Goal: Information Seeking & Learning: Learn about a topic

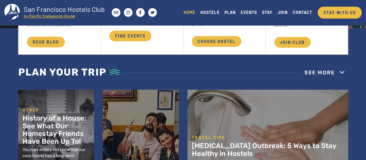
scroll to position [87, 0]
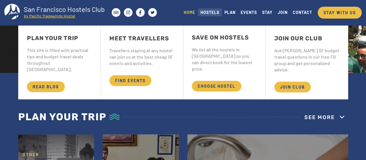
click at [208, 12] on link "HOSTELS" at bounding box center [210, 12] width 24 height 8
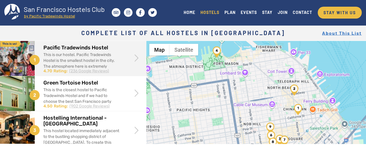
click at [85, 48] on h2 "Pacific Tradewinds Hostel" at bounding box center [81, 48] width 77 height 6
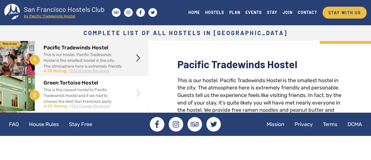
scroll to position [29, 0]
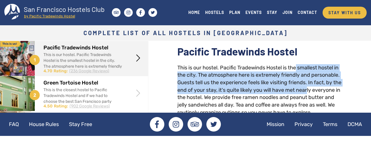
drag, startPoint x: 296, startPoint y: 67, endPoint x: 317, endPoint y: 93, distance: 33.7
click at [317, 93] on div "This is our hostel. Pacific Tradewinds Hostel is the smallest hostel in the cit…" at bounding box center [259, 105] width 164 height 82
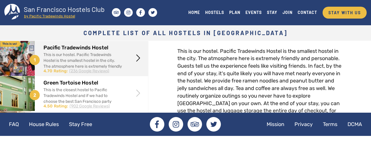
scroll to position [58, 0]
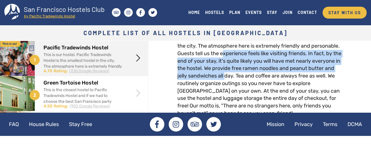
drag, startPoint x: 224, startPoint y: 51, endPoint x: 251, endPoint y: 77, distance: 37.9
click at [251, 77] on div "This is our hostel. Pacific Tradewinds Hostel is the smallest hostel in the cit…" at bounding box center [259, 76] width 164 height 82
click at [233, 54] on div "This is our hostel. Pacific Tradewinds Hostel is the smallest hostel in the cit…" at bounding box center [259, 76] width 164 height 82
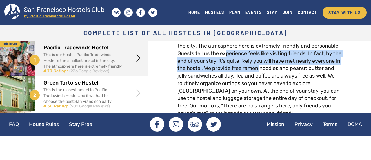
drag, startPoint x: 227, startPoint y: 57, endPoint x: 290, endPoint y: 70, distance: 64.6
click at [290, 70] on div "This is our hostel. Pacific Tradewinds Hostel is the smallest hostel in the cit…" at bounding box center [259, 76] width 164 height 82
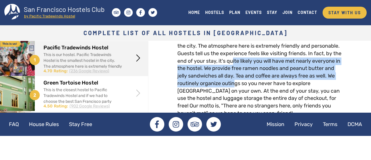
drag, startPoint x: 241, startPoint y: 59, endPoint x: 261, endPoint y: 83, distance: 31.0
click at [261, 83] on div "This is our hostel. Pacific Tradewinds Hostel is the smallest hostel in the cit…" at bounding box center [259, 76] width 164 height 82
click at [262, 83] on div "This is our hostel. Pacific Tradewinds Hostel is the smallest hostel in the cit…" at bounding box center [259, 76] width 164 height 82
click at [297, 72] on div "This is our hostel. Pacific Tradewinds Hostel is the smallest hostel in the cit…" at bounding box center [259, 76] width 164 height 82
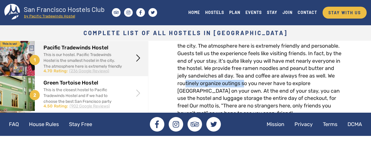
drag, startPoint x: 211, startPoint y: 83, endPoint x: 272, endPoint y: 85, distance: 60.5
click at [272, 85] on div "This is our hostel. Pacific Tradewinds Hostel is the smallest hostel in the cit…" at bounding box center [259, 76] width 164 height 82
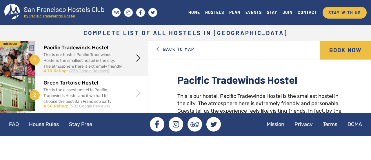
scroll to position [0, 0]
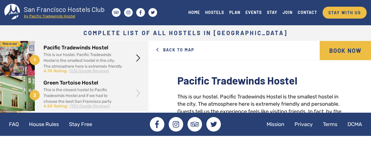
click at [115, 99] on div "This is the closest hostel to Pacific Tradewinds Hostel and if we had to choose…" at bounding box center [82, 110] width 78 height 46
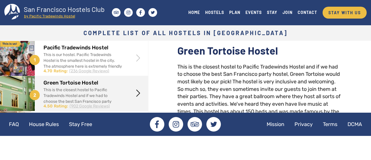
scroll to position [29, 0]
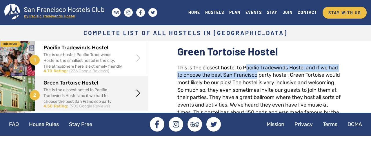
drag, startPoint x: 246, startPoint y: 66, endPoint x: 257, endPoint y: 77, distance: 15.6
click at [257, 76] on div "This is the closest hostel to Pacific Tradewinds Hostel and if we had to choose…" at bounding box center [259, 101] width 164 height 74
click at [257, 77] on div "This is the closest hostel to Pacific Tradewinds Hostel and if we had to choose…" at bounding box center [259, 101] width 164 height 74
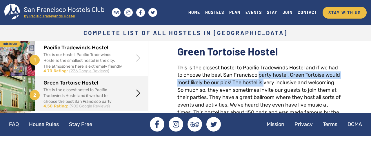
drag, startPoint x: 262, startPoint y: 77, endPoint x: 264, endPoint y: 83, distance: 7.0
click at [264, 83] on div "This is the closest hostel to Pacific Tradewinds Hostel and if we had to choose…" at bounding box center [259, 101] width 164 height 74
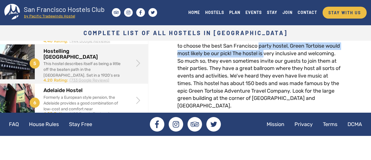
scroll to position [174, 0]
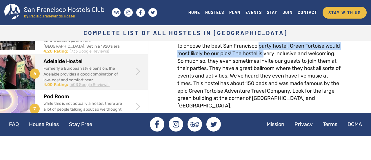
click at [135, 75] on span at bounding box center [138, 71] width 11 height 11
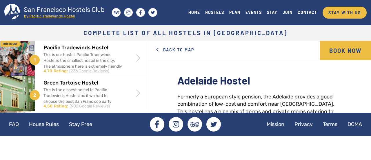
scroll to position [29, 0]
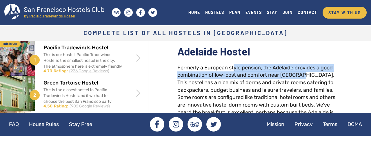
drag, startPoint x: 233, startPoint y: 69, endPoint x: 303, endPoint y: 72, distance: 69.5
click at [303, 72] on div "Formerly a European style pension, the Adelaide provides a good combination of …" at bounding box center [259, 94] width 164 height 60
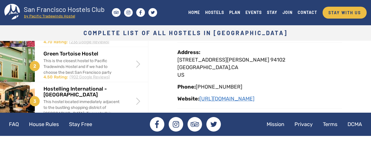
drag, startPoint x: 232, startPoint y: 82, endPoint x: 229, endPoint y: 83, distance: 3.2
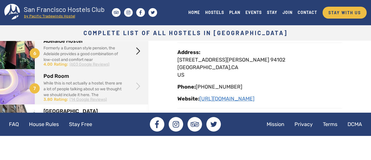
scroll to position [203, 0]
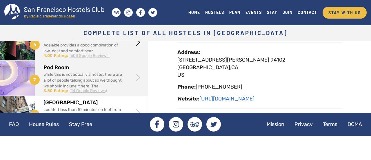
click at [118, 80] on div "While this is not actually a hostel, there are a lot of people talking about so…" at bounding box center [82, 95] width 78 height 46
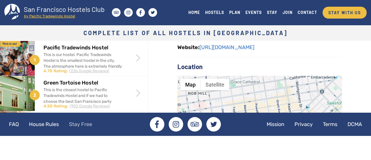
click at [73, 121] on link "Stay Free" at bounding box center [80, 124] width 32 height 14
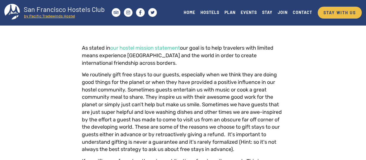
scroll to position [203, 0]
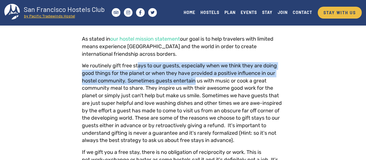
drag, startPoint x: 137, startPoint y: 66, endPoint x: 196, endPoint y: 85, distance: 61.9
click at [196, 85] on p "We routinely gift free stays to our guests, especially when we think they are d…" at bounding box center [183, 103] width 203 height 82
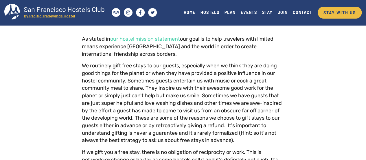
drag, startPoint x: 196, startPoint y: 85, endPoint x: 199, endPoint y: 83, distance: 3.9
click at [197, 86] on p "We routinely gift free stays to our guests, especially when we think they are d…" at bounding box center [183, 103] width 203 height 82
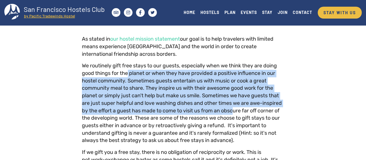
drag, startPoint x: 126, startPoint y: 74, endPoint x: 239, endPoint y: 112, distance: 119.0
click at [237, 112] on p "We routinely gift free stays to our guests, especially when we think they are d…" at bounding box center [183, 103] width 203 height 82
click at [252, 106] on p "We routinely gift free stays to our guests, especially when we think they are d…" at bounding box center [183, 103] width 203 height 82
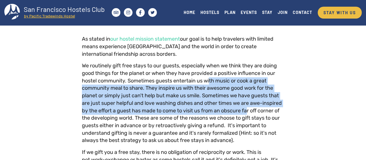
drag, startPoint x: 210, startPoint y: 81, endPoint x: 250, endPoint y: 114, distance: 51.7
click at [249, 114] on p "We routinely gift free stays to our guests, especially when we think they are d…" at bounding box center [183, 103] width 203 height 82
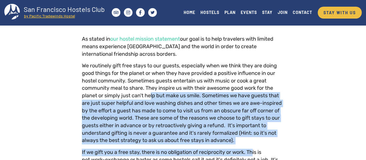
drag, startPoint x: 254, startPoint y: 148, endPoint x: 151, endPoint y: 94, distance: 116.7
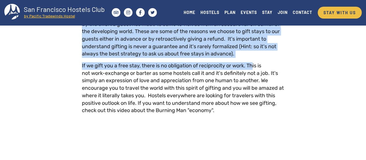
scroll to position [289, 0]
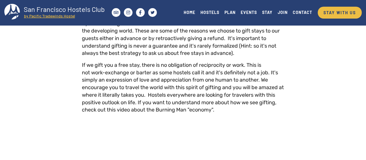
drag, startPoint x: 118, startPoint y: 87, endPoint x: 122, endPoint y: 83, distance: 5.8
click at [118, 87] on p "If we gift you a free stay, there is no obligation of reciprocity or work. This…" at bounding box center [183, 87] width 203 height 52
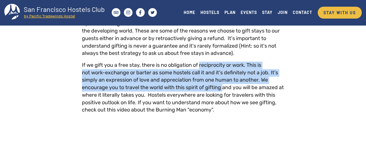
drag, startPoint x: 201, startPoint y: 66, endPoint x: 222, endPoint y: 85, distance: 28.9
click at [222, 85] on p "If we gift you a free stay, there is no obligation of reciprocity or work. This…" at bounding box center [183, 87] width 203 height 52
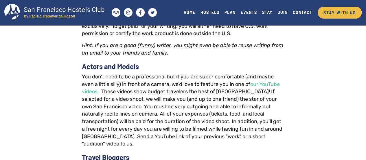
scroll to position [782, 0]
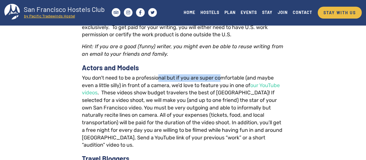
drag, startPoint x: 162, startPoint y: 85, endPoint x: 220, endPoint y: 86, distance: 58.8
click at [220, 86] on p "You don't need to be a professional but if you are super comfortable (and maybe…" at bounding box center [183, 111] width 203 height 74
click at [221, 86] on p "You don't need to be a professional but if you are super comfortable (and maybe…" at bounding box center [183, 111] width 203 height 74
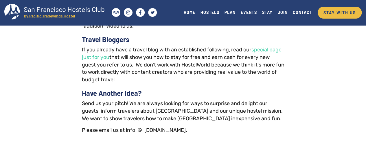
scroll to position [933, 0]
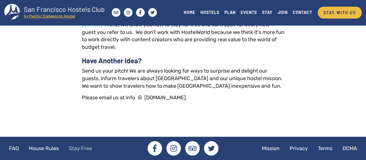
click at [41, 15] on tspan "by Pacific Tradewinds Hostel" at bounding box center [49, 15] width 51 height 5
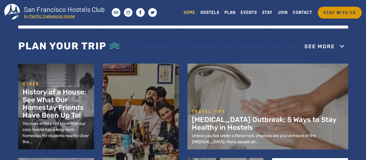
scroll to position [174, 0]
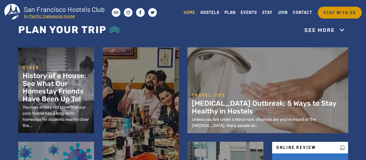
click at [336, 16] on link "STAY WITH US" at bounding box center [340, 13] width 44 height 12
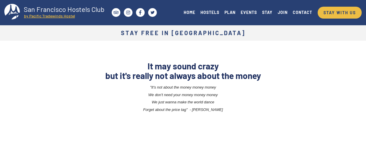
scroll to position [933, 0]
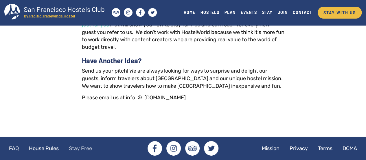
click at [38, 16] on tspan "by Pacific Tradewinds Hostel" at bounding box center [49, 15] width 51 height 5
click at [187, 17] on div "HOME HOSTELS PLAN EVENTS STAY JOIN CONTACT STAY WITH US" at bounding box center [271, 11] width 181 height 15
click at [186, 13] on link "HOME" at bounding box center [189, 12] width 17 height 8
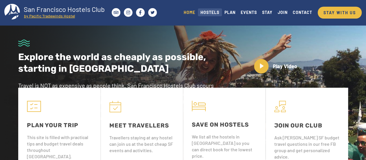
click at [216, 13] on link "HOSTELS" at bounding box center [210, 12] width 24 height 8
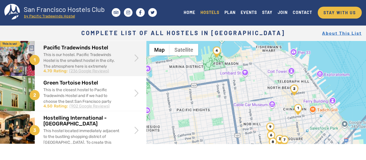
click at [128, 64] on div "Pacific Tradewinds Hostel This is our hostel. Pacific Tradewinds Hostel is the …" at bounding box center [90, 57] width 94 height 33
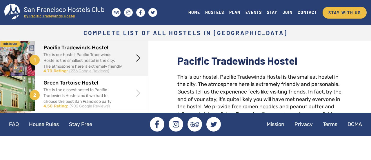
scroll to position [29, 0]
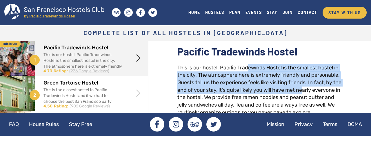
drag, startPoint x: 254, startPoint y: 65, endPoint x: 311, endPoint y: 86, distance: 60.5
click at [311, 86] on div "This is our hostel. Pacific Tradewinds Hostel is the smallest hostel in the cit…" at bounding box center [259, 105] width 164 height 82
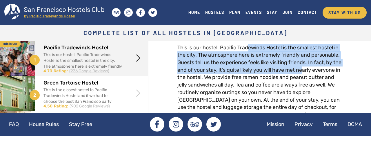
scroll to position [58, 0]
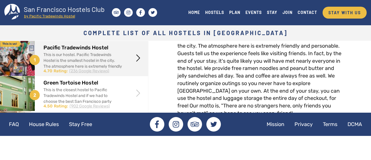
click at [309, 85] on div "This is our hostel. Pacific Tradewinds Hostel is the smallest hostel in the cit…" at bounding box center [259, 76] width 164 height 82
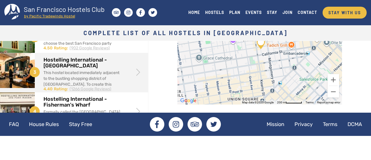
click at [130, 75] on div "Hostelling International - Downtown This hostel located immediately adjacent to…" at bounding box center [91, 72] width 96 height 39
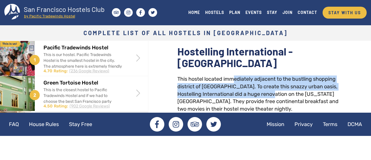
drag, startPoint x: 246, startPoint y: 78, endPoint x: 286, endPoint y: 96, distance: 43.8
click at [286, 96] on div "This hostel located immediately adjacent to the bustling shopping district of […" at bounding box center [259, 93] width 164 height 37
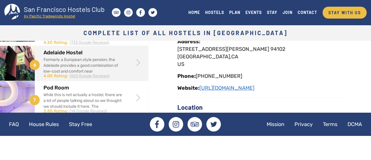
scroll to position [174, 0]
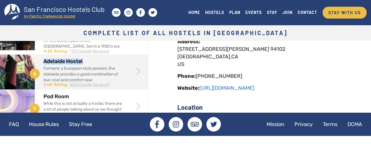
drag, startPoint x: 81, startPoint y: 62, endPoint x: 45, endPoint y: 64, distance: 36.3
click at [45, 64] on h2 "Adelaide Hostel" at bounding box center [82, 61] width 78 height 6
copy h2 "Adelaide Hostel"
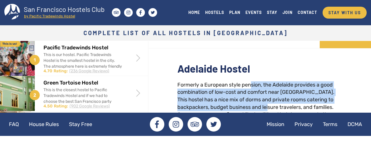
drag, startPoint x: 252, startPoint y: 95, endPoint x: 280, endPoint y: 110, distance: 31.9
click at [280, 110] on div "Formerly a European style pension, the Adelaide provides a good combination of …" at bounding box center [259, 111] width 164 height 60
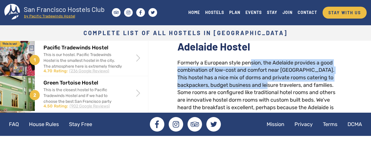
scroll to position [43, 0]
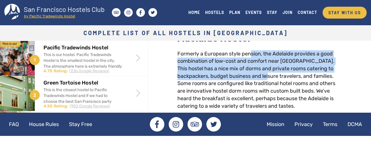
click at [300, 63] on div "Formerly a European style pension, the Adelaide provides a good combination of …" at bounding box center [259, 80] width 164 height 60
click at [289, 54] on div "Formerly a European style pension, the Adelaide provides a good combination of …" at bounding box center [259, 80] width 164 height 60
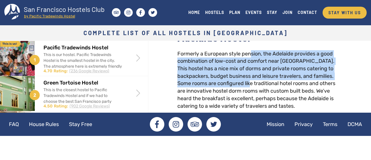
drag, startPoint x: 251, startPoint y: 52, endPoint x: 261, endPoint y: 80, distance: 28.9
click at [261, 80] on div "Formerly a European style pension, the Adelaide provides a good combination of …" at bounding box center [259, 80] width 164 height 60
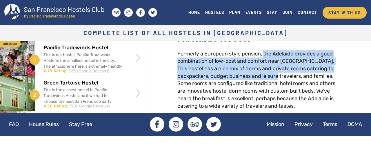
drag, startPoint x: 263, startPoint y: 53, endPoint x: 290, endPoint y: 76, distance: 35.5
click at [290, 76] on div "Formerly a European style pension, the Adelaide provides a good combination of …" at bounding box center [259, 80] width 164 height 60
click at [295, 68] on div "Formerly a European style pension, the Adelaide provides a good combination of …" at bounding box center [259, 80] width 164 height 60
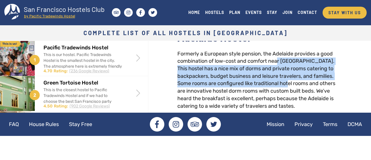
drag, startPoint x: 295, startPoint y: 83, endPoint x: 298, endPoint y: 87, distance: 4.6
click at [298, 87] on div "Formerly a European style pension, the Adelaide provides a good combination of …" at bounding box center [259, 80] width 164 height 60
click at [298, 85] on div "Formerly a European style pension, the Adelaide provides a good combination of …" at bounding box center [259, 80] width 164 height 60
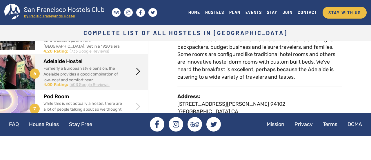
scroll to position [203, 0]
